Goal: Complete application form: Complete application form

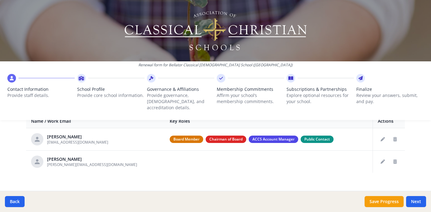
scroll to position [250, 0]
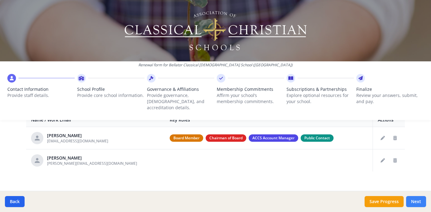
click at [415, 203] on button "Next" at bounding box center [416, 201] width 20 height 11
type input "[PHONE_NUMBER]"
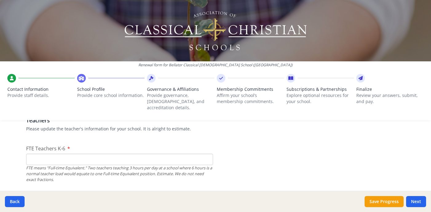
scroll to position [372, 0]
click at [189, 154] on input "FTE Teachers K-6" at bounding box center [119, 157] width 187 height 11
type input "0"
click at [202, 175] on div "FTE means "Full-time Equivalent." Two teachers teaching 3 hours per day at a sc…" at bounding box center [119, 173] width 187 height 18
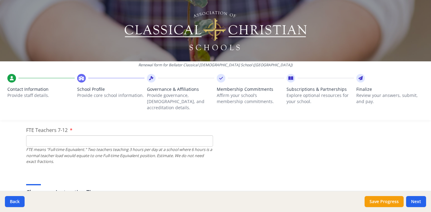
scroll to position [438, 0]
click at [117, 134] on input "FTE Teachers 7-12" at bounding box center [119, 139] width 187 height 11
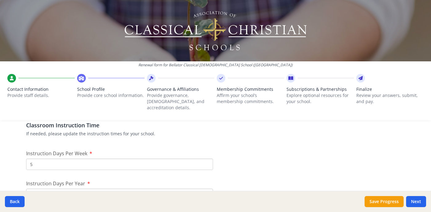
type input "0"
click at [94, 159] on input "5" at bounding box center [119, 164] width 187 height 11
click at [179, 131] on p "If needed, please update the instruction times for your school." at bounding box center [215, 134] width 379 height 6
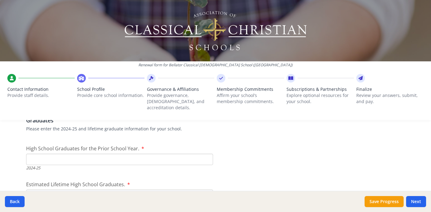
scroll to position [895, 0]
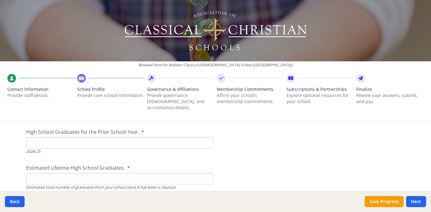
click at [173, 141] on input "High School Graduates for the Prior School Year." at bounding box center [119, 142] width 187 height 11
type input "0"
click at [208, 138] on input "0" at bounding box center [119, 142] width 187 height 11
click at [139, 173] on input "Estimated Lifetime High School Graduates." at bounding box center [119, 178] width 187 height 11
type input "0"
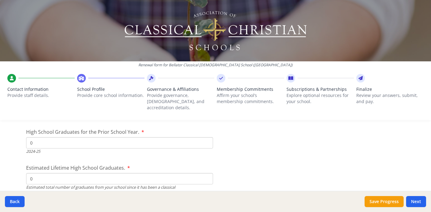
click at [207, 174] on input "0" at bounding box center [119, 178] width 187 height 11
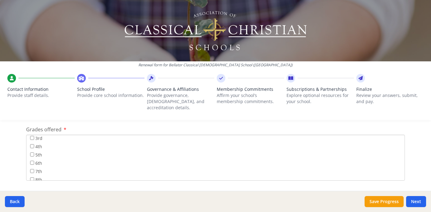
scroll to position [0, 0]
click at [33, 138] on input "Pre-K" at bounding box center [32, 140] width 4 height 4
checkbox input "true"
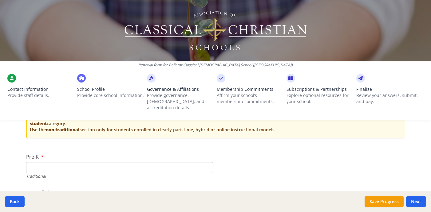
scroll to position [1262, 0]
click at [87, 162] on input "Pre-K" at bounding box center [119, 167] width 187 height 11
click at [208, 162] on input "0" at bounding box center [119, 167] width 187 height 11
type input "1"
click at [207, 162] on input "1" at bounding box center [119, 167] width 187 height 11
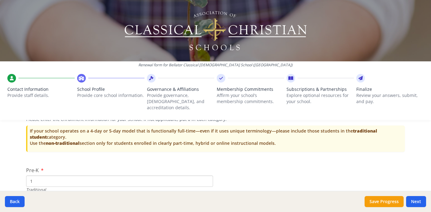
scroll to position [1250, 0]
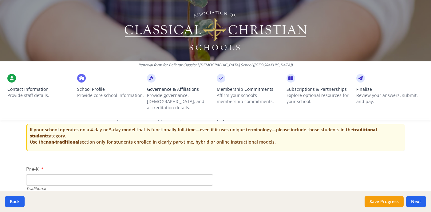
click at [231, 148] on div "5-Day Traditional Model Students Please enter the enrollment information for yo…" at bounding box center [215, 126] width 379 height 57
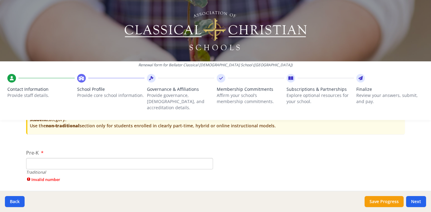
scroll to position [1268, 0]
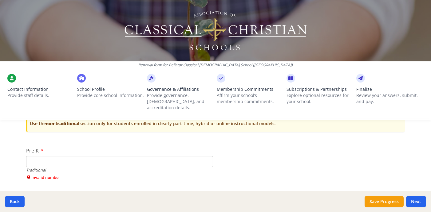
click at [95, 157] on input "Pre-K" at bounding box center [119, 161] width 187 height 11
type input "0"
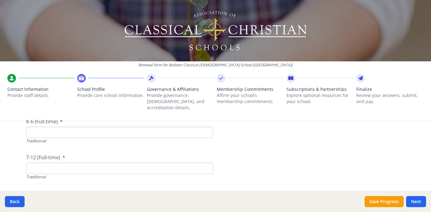
click at [104, 128] on input "K-6 (Full-time)" at bounding box center [119, 132] width 187 height 11
type input "0"
click at [70, 163] on input "7-12 (Full-time)" at bounding box center [119, 168] width 187 height 11
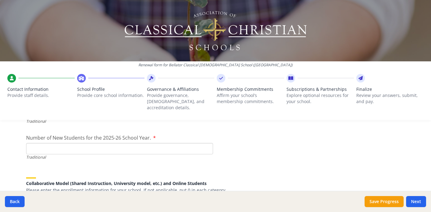
scroll to position [1389, 0]
type input "0"
click at [66, 144] on input "Number of New Students for the 2025-26 School Year." at bounding box center [119, 148] width 187 height 11
type input "0"
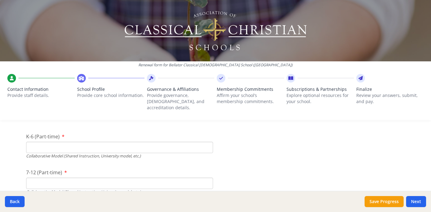
scroll to position [1428, 0]
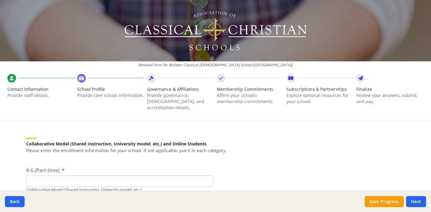
click at [86, 176] on input "K-6 (Part-time)" at bounding box center [119, 181] width 187 height 11
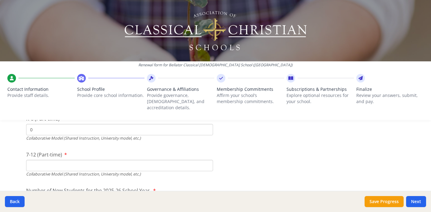
scroll to position [1481, 0]
type input "0"
click at [97, 160] on input "7-12 (Part-time)" at bounding box center [119, 164] width 187 height 11
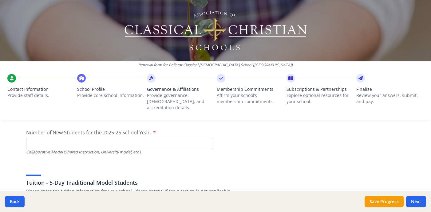
scroll to position [1539, 0]
type input "0"
click at [87, 137] on input "Number of New Students for the 2025-26 School Year." at bounding box center [119, 142] width 187 height 11
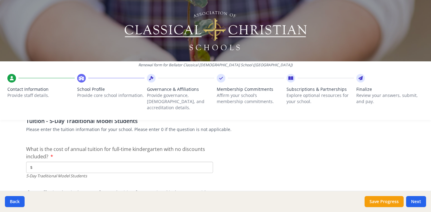
scroll to position [1601, 0]
type input "0"
click at [139, 161] on input "$" at bounding box center [119, 166] width 187 height 11
type input "$0"
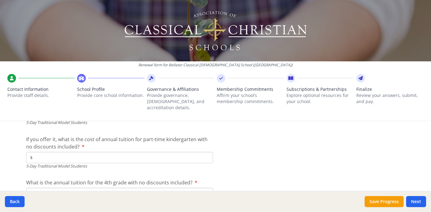
scroll to position [1645, 0]
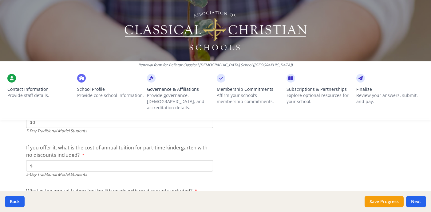
click at [66, 160] on input "$" at bounding box center [119, 165] width 187 height 11
type input "$0"
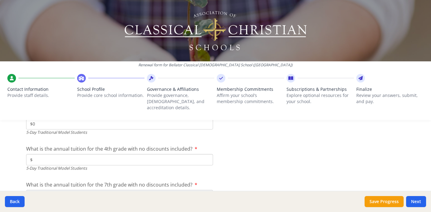
scroll to position [1704, 0]
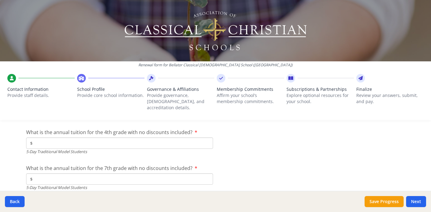
click at [84, 139] on input "$" at bounding box center [119, 143] width 187 height 11
type input "$0"
click at [67, 174] on input "$" at bounding box center [119, 179] width 187 height 11
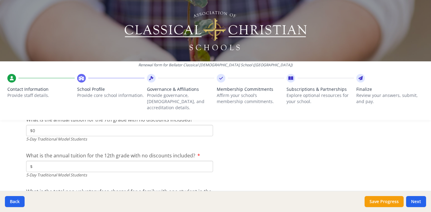
scroll to position [1753, 0]
type input "$0"
click at [58, 162] on input "$" at bounding box center [119, 166] width 187 height 11
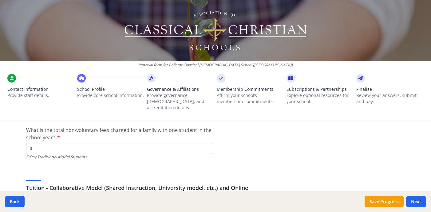
scroll to position [1815, 0]
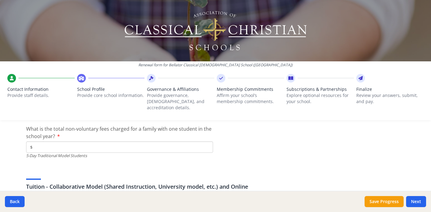
type input "$0"
click at [60, 134] on div "What is the total non-voluntary fees charged for a family with one student in t…" at bounding box center [119, 142] width 187 height 34
click at [60, 142] on input "$" at bounding box center [119, 147] width 187 height 11
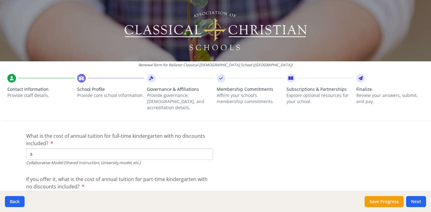
scroll to position [1897, 0]
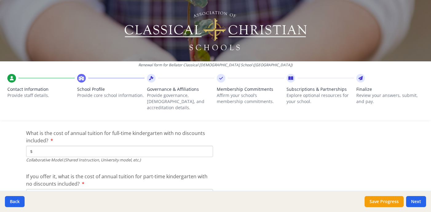
type input "$0"
click at [149, 146] on input "$" at bounding box center [119, 151] width 187 height 11
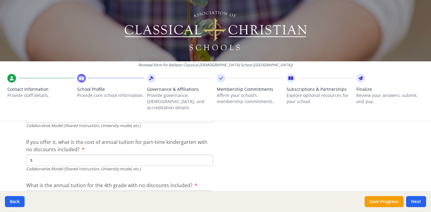
scroll to position [1932, 0]
type input "$0"
click at [84, 154] on input "$" at bounding box center [119, 159] width 187 height 11
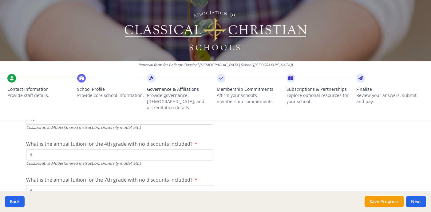
scroll to position [1975, 0]
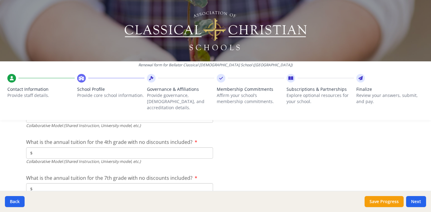
type input "$0"
click at [44, 151] on input "$" at bounding box center [119, 153] width 187 height 11
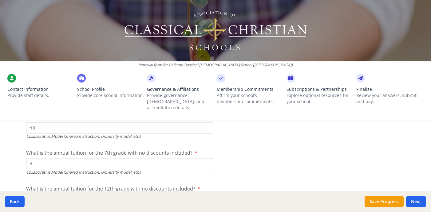
scroll to position [2002, 0]
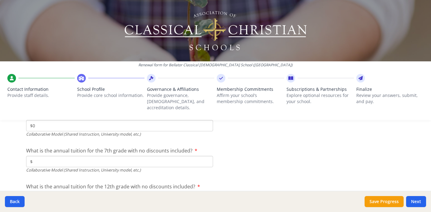
type input "$0"
click at [41, 157] on input "$" at bounding box center [119, 161] width 187 height 11
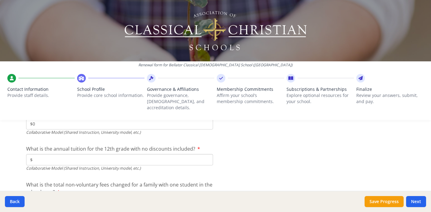
scroll to position [2041, 0]
type input "$0"
click at [43, 165] on div "Collaborative Model (Shared Instruction, University model, etc.)" at bounding box center [119, 168] width 187 height 6
click at [44, 154] on input "$" at bounding box center [119, 158] width 187 height 11
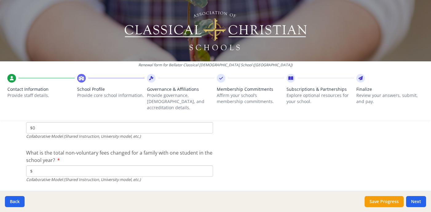
scroll to position [2083, 0]
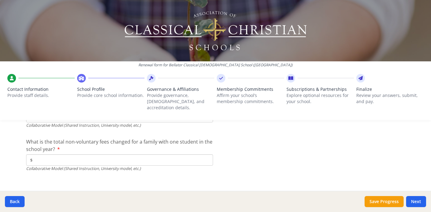
type input "$0"
click at [77, 156] on input "$" at bounding box center [119, 160] width 187 height 11
type input "$0"
click at [418, 199] on button "Next" at bounding box center [416, 201] width 20 height 11
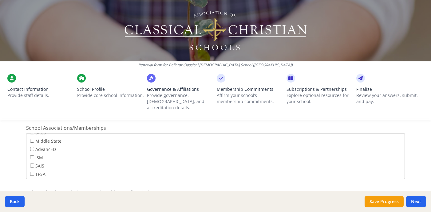
scroll to position [513, 0]
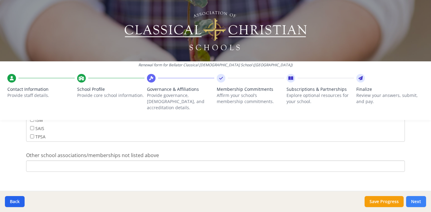
click at [423, 203] on button "Next" at bounding box center [416, 201] width 20 height 11
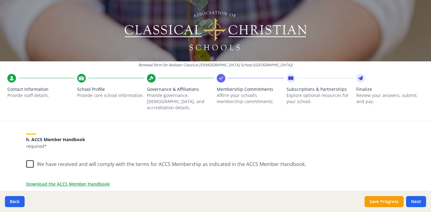
click at [30, 158] on label "We have received and will comply with the terms for ACCS Membership as indicate…" at bounding box center [166, 162] width 280 height 13
click at [0, 0] on input "We have received and will comply with the terms for ACCS Membership as indicate…" at bounding box center [0, 0] width 0 height 0
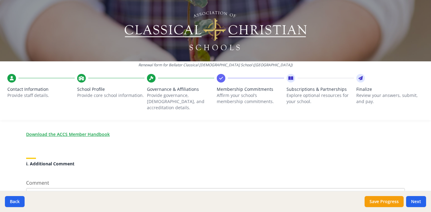
scroll to position [574, 0]
click at [100, 131] on div "Download the ACCS Member Handbook" at bounding box center [215, 136] width 379 height 10
click at [99, 131] on link "Download the ACCS Member Handbook" at bounding box center [69, 134] width 84 height 6
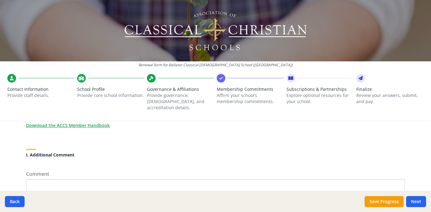
scroll to position [613, 0]
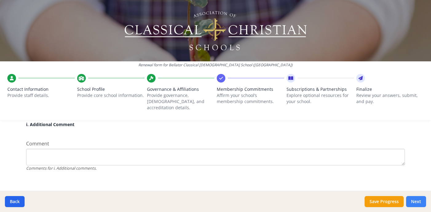
click at [416, 204] on button "Next" at bounding box center [416, 201] width 20 height 11
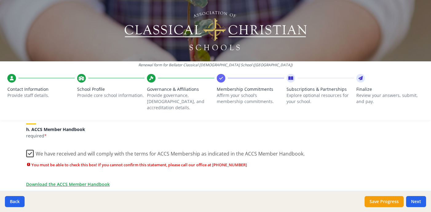
scroll to position [594, 0]
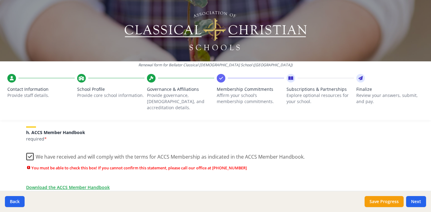
click at [31, 152] on label "We have received and will comply with the terms for ACCS Membership as indicate…" at bounding box center [165, 155] width 278 height 13
click at [0, 0] on input "We have received and will comply with the terms for ACCS Membership as indicate…" at bounding box center [0, 0] width 0 height 0
click at [31, 152] on label "We have received and will comply with the terms for ACCS Membership as indicate…" at bounding box center [166, 155] width 280 height 13
click at [0, 0] on input "We have received and will comply with the terms for ACCS Membership as indicate…" at bounding box center [0, 0] width 0 height 0
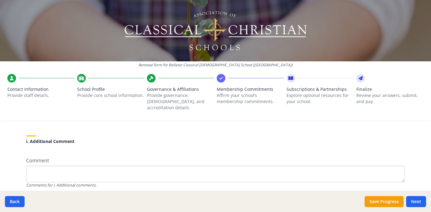
scroll to position [670, 0]
click at [419, 201] on button "Next" at bounding box center [416, 201] width 20 height 11
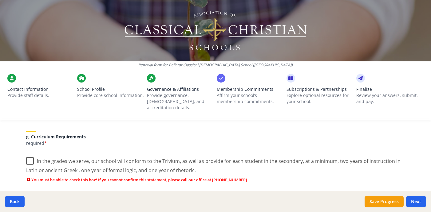
scroll to position [515, 0]
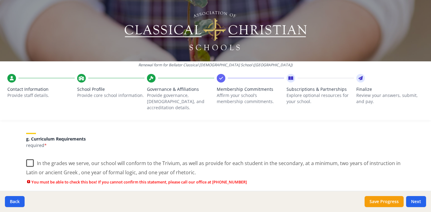
click at [27, 156] on label "In the grades we serve, our school will conform to the Trivium, as well as prov…" at bounding box center [215, 166] width 379 height 21
click at [0, 0] on input "In the grades we serve, our school will conform to the Trivium, as well as prov…" at bounding box center [0, 0] width 0 height 0
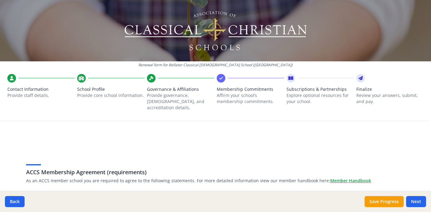
scroll to position [79, 0]
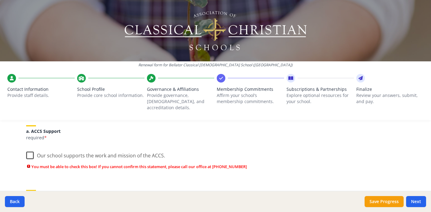
click at [30, 148] on label "Our school supports the work and mission of the ACCS." at bounding box center [95, 154] width 139 height 13
click at [0, 0] on input "Our school supports the work and mission of the ACCS." at bounding box center [0, 0] width 0 height 0
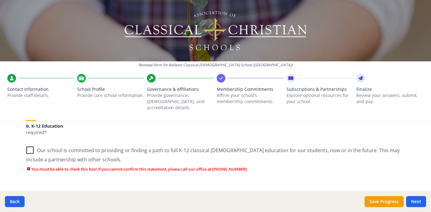
scroll to position [141, 0]
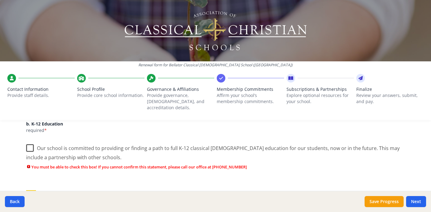
click at [30, 140] on label "Our school is committed to providing or finding a path to full K-12 classical […" at bounding box center [215, 150] width 379 height 21
click at [0, 0] on input "Our school is committed to providing or finding a path to full K-12 classical […" at bounding box center [0, 0] width 0 height 0
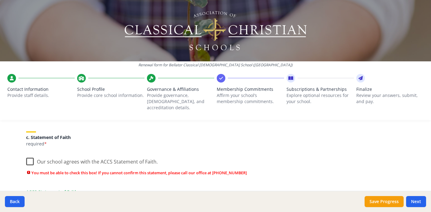
scroll to position [190, 0]
click at [31, 157] on label "Our school agrees with the ACCS Statement of Faith." at bounding box center [92, 160] width 132 height 13
click at [0, 0] on input "Our school agrees with the ACCS Statement of Faith." at bounding box center [0, 0] width 0 height 0
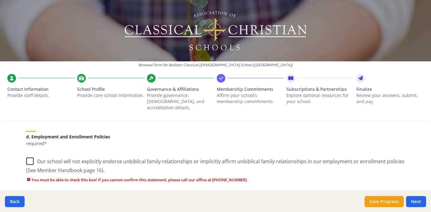
scroll to position [265, 0]
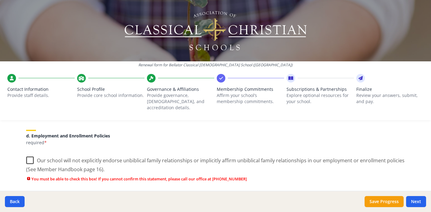
click at [31, 155] on label "Our school will not explicitly endorse unbiblical family relationships or impli…" at bounding box center [215, 163] width 379 height 21
click at [0, 0] on input "Our school will not explicitly endorse unbiblical family relationships or impli…" at bounding box center [0, 0] width 0 height 0
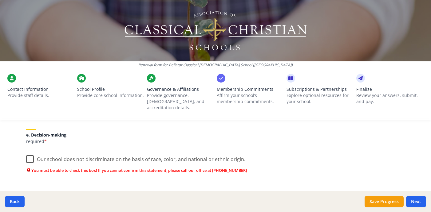
scroll to position [356, 0]
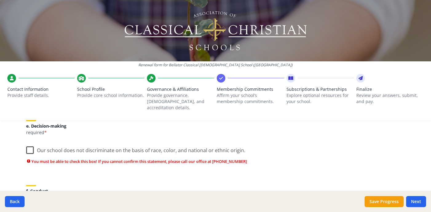
click at [30, 145] on label "Our school does not discriminate on the basis of race, color, and national or e…" at bounding box center [135, 149] width 219 height 13
click at [0, 0] on input "Our school does not discriminate on the basis of race, color, and national or e…" at bounding box center [0, 0] width 0 height 0
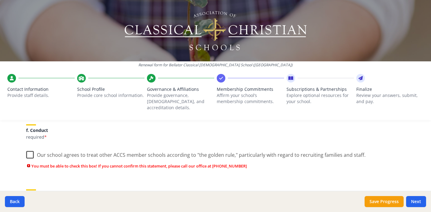
scroll to position [407, 0]
click at [30, 151] on label "Our school agrees to treat other ACCS member schools according to "the golden r…" at bounding box center [195, 153] width 339 height 13
click at [0, 0] on input "Our school agrees to treat other ACCS member schools according to "the golden r…" at bounding box center [0, 0] width 0 height 0
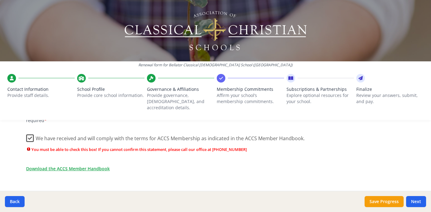
scroll to position [613, 0]
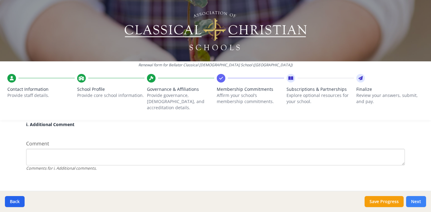
click at [417, 199] on button "Next" at bounding box center [416, 201] width 20 height 11
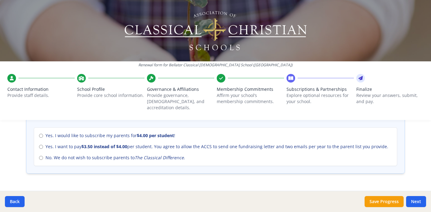
scroll to position [290, 0]
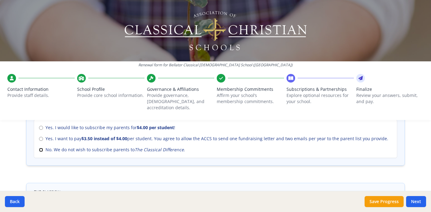
click at [41, 148] on input "No. We do not wish to subscribe parents to The Classical Difference ." at bounding box center [41, 150] width 4 height 4
radio input "true"
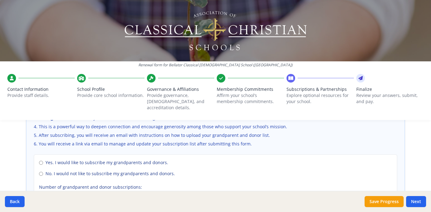
scroll to position [441, 0]
click at [40, 172] on input "No. I would not like to subscribe my grandparents and donors." at bounding box center [41, 174] width 4 height 4
radio input "true"
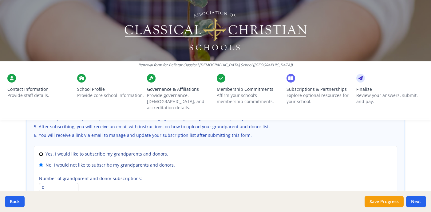
click at [41, 152] on input "Yes. I would like to subscribe my grandparents and donors." at bounding box center [41, 154] width 4 height 4
radio input "true"
radio input "false"
click at [55, 183] on input "0" at bounding box center [58, 187] width 39 height 9
type input "12"
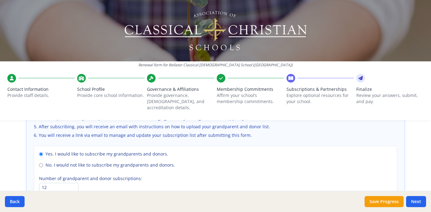
click at [173, 163] on div "Yes. I would like to subscribe my grandparents and donors. No. I would not like…" at bounding box center [215, 172] width 363 height 52
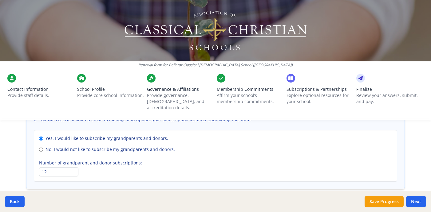
scroll to position [490, 0]
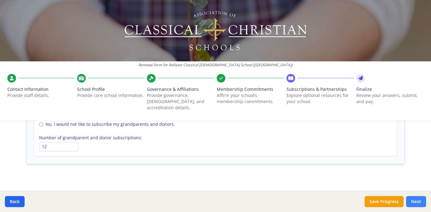
click at [416, 202] on button "Next" at bounding box center [416, 201] width 20 height 11
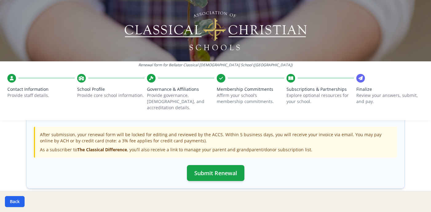
scroll to position [246, 0]
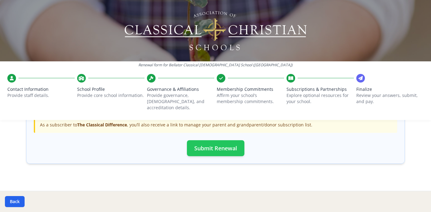
click at [219, 141] on button "Submit Renewal" at bounding box center [215, 148] width 57 height 16
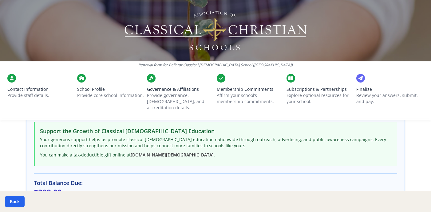
scroll to position [244, 0]
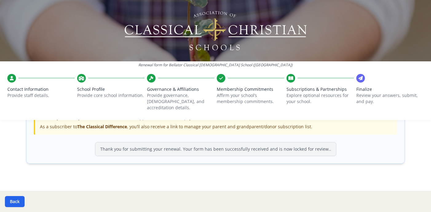
click at [194, 164] on div "Final Review & Submission ACCS Membership Dues Subtotal: $340.00 The Classical …" at bounding box center [215, 41] width 379 height 261
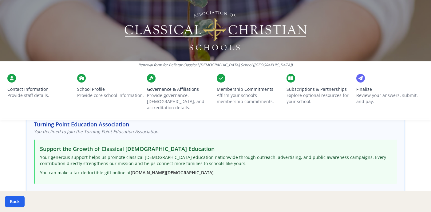
scroll to position [0, 0]
